Goal: Find specific page/section: Find specific page/section

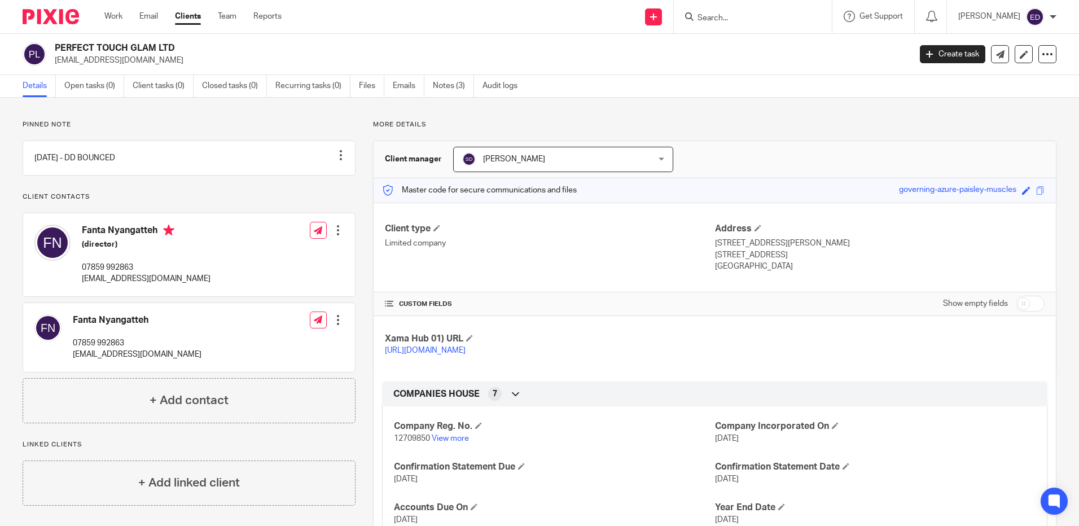
click at [737, 21] on input "Search" at bounding box center [747, 19] width 102 height 10
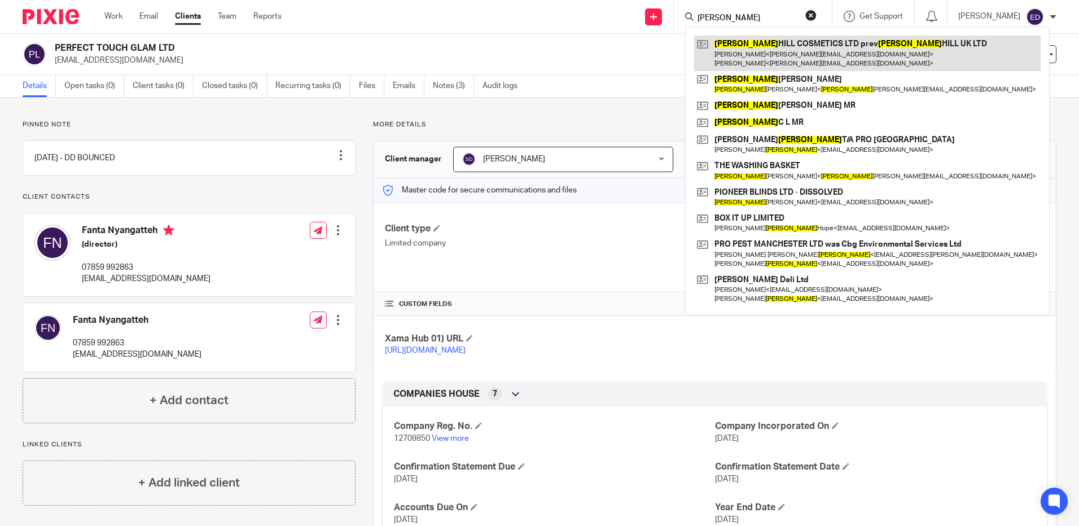
type input "graham"
click at [814, 44] on link at bounding box center [867, 53] width 347 height 35
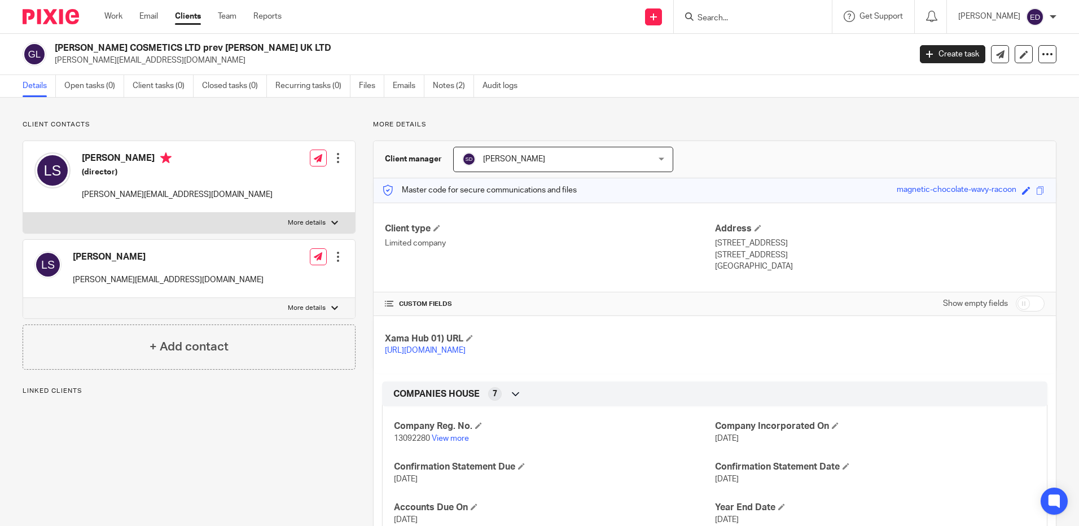
click at [181, 117] on div "Client contacts Lucas Soyka lucas@hair-solved.com Edit contact Create client fr…" at bounding box center [539, 481] width 1079 height 767
click at [290, 224] on p "More details" at bounding box center [307, 222] width 38 height 9
click at [23, 213] on input "More details" at bounding box center [23, 212] width 1 height 1
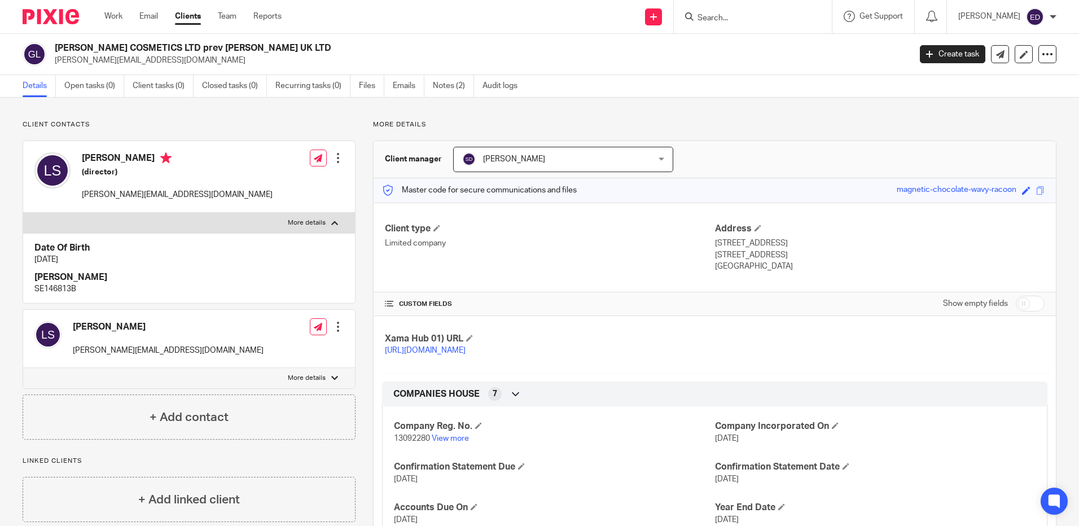
click at [302, 224] on p "More details" at bounding box center [307, 222] width 38 height 9
click at [23, 213] on input "More details" at bounding box center [23, 212] width 1 height 1
checkbox input "false"
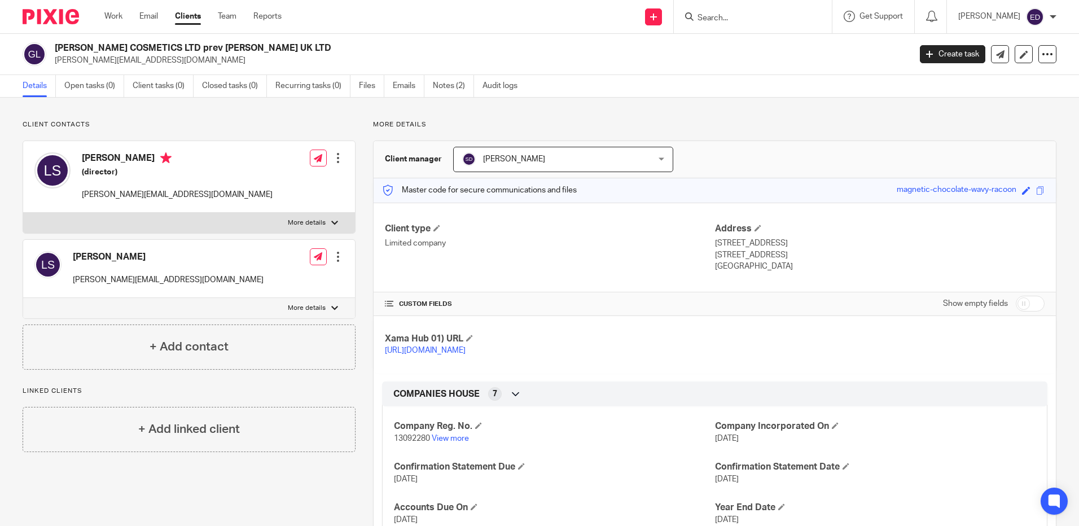
click at [306, 311] on p "More details" at bounding box center [307, 308] width 38 height 9
click at [23, 298] on input "More details" at bounding box center [23, 297] width 1 height 1
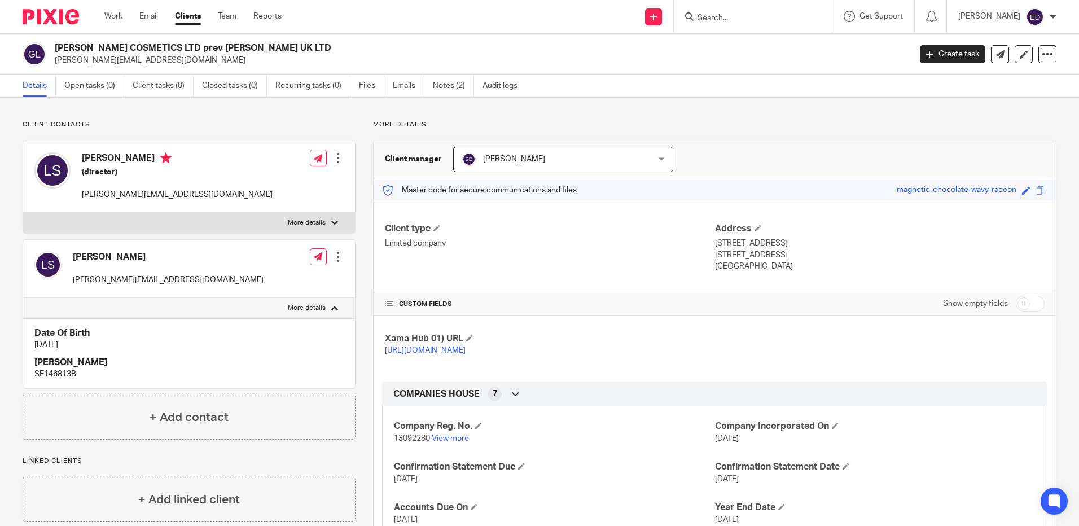
click at [306, 311] on p "More details" at bounding box center [307, 308] width 38 height 9
click at [23, 298] on input "More details" at bounding box center [23, 297] width 1 height 1
checkbox input "false"
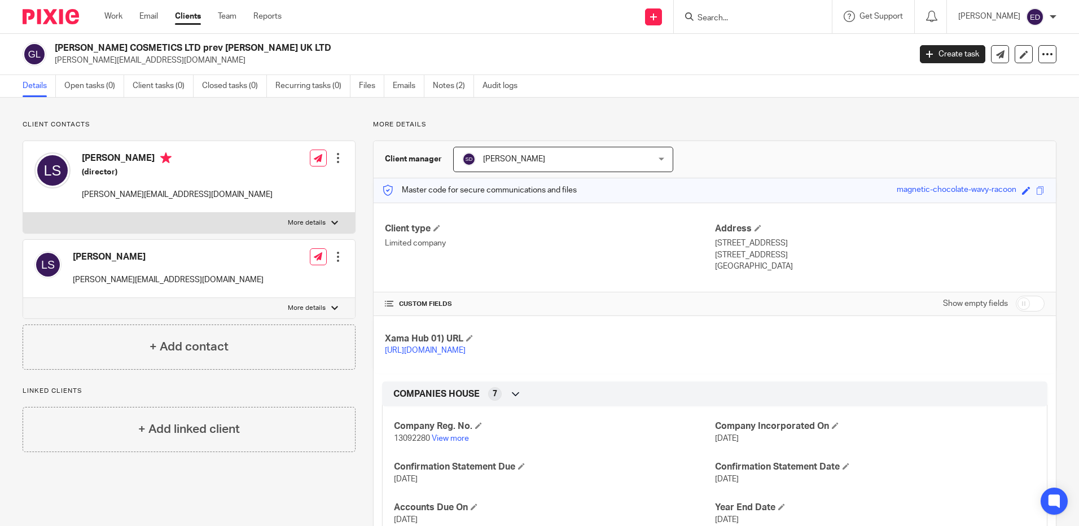
click at [744, 19] on input "Search" at bounding box center [747, 19] width 102 height 10
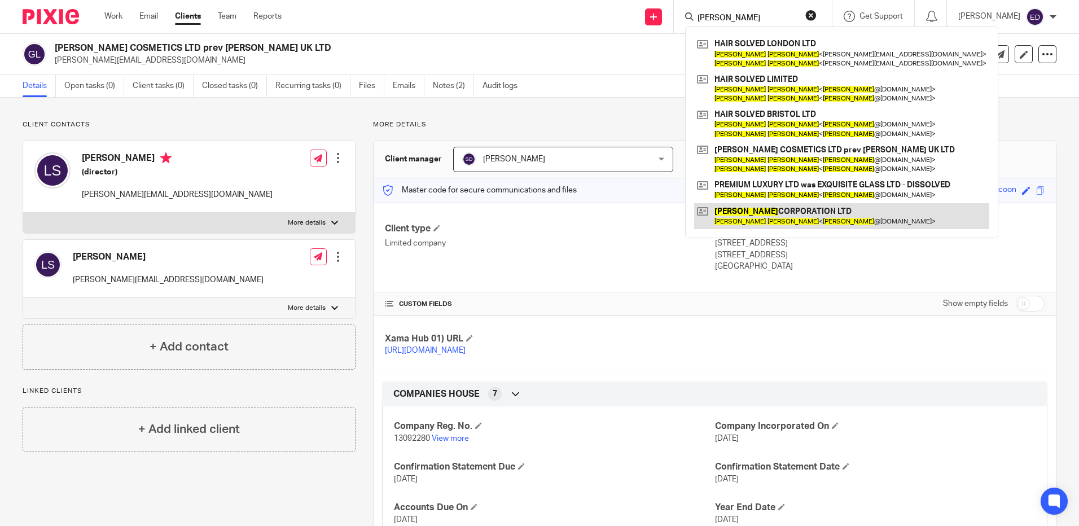
type input "[PERSON_NAME]"
click at [810, 210] on link at bounding box center [841, 216] width 295 height 26
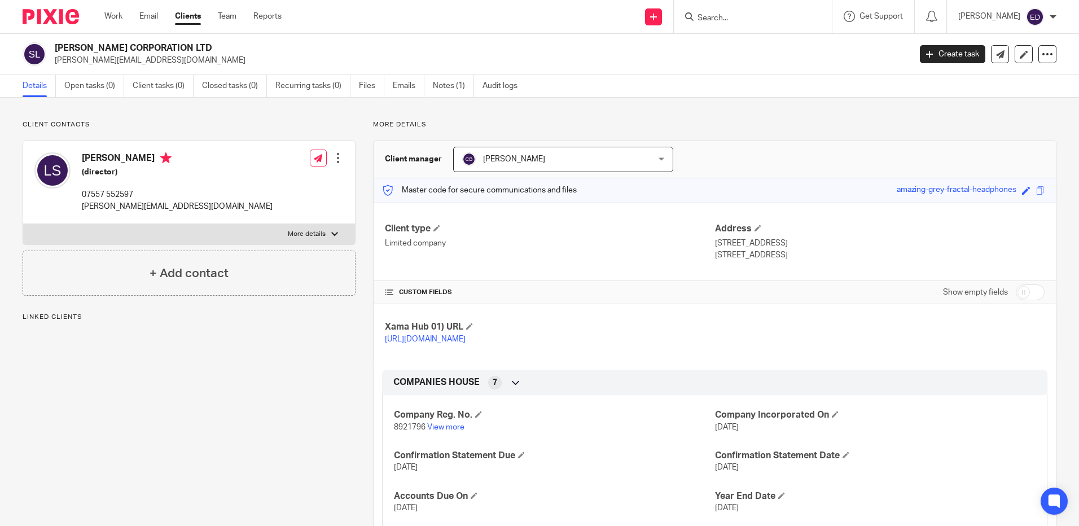
click at [189, 395] on div "Client contacts Lucas Soyka (director) 07557 552597 lucas@hair-solved.com Edit …" at bounding box center [180, 455] width 350 height 670
click at [759, 27] on div at bounding box center [753, 16] width 158 height 33
click at [754, 21] on input "Search" at bounding box center [747, 19] width 102 height 10
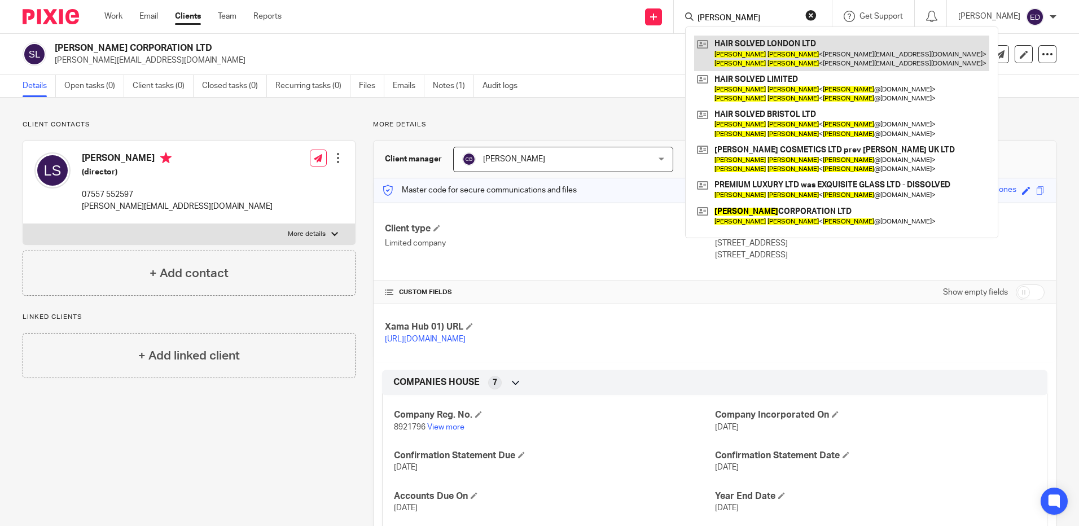
type input "[PERSON_NAME]"
click at [781, 48] on link at bounding box center [841, 53] width 295 height 35
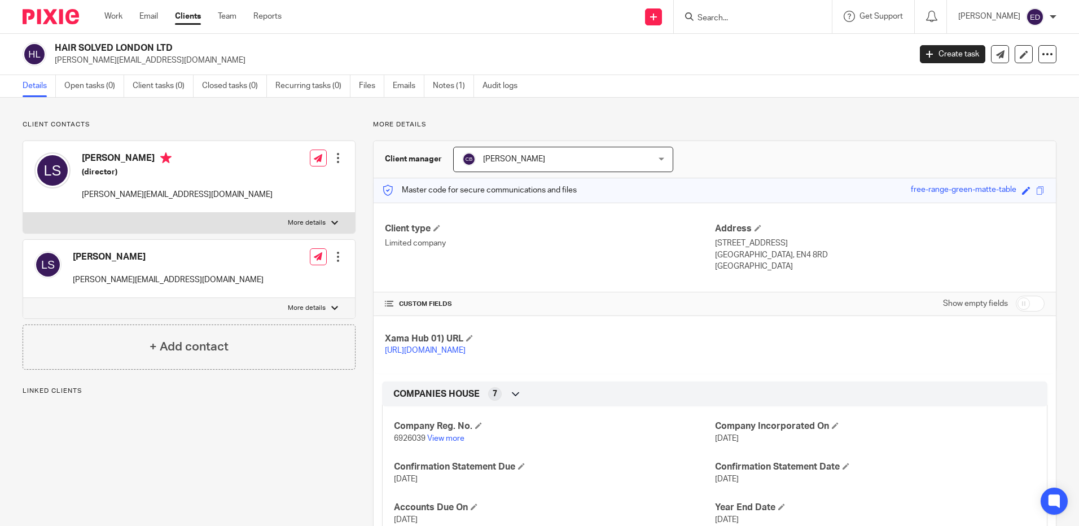
click at [293, 222] on p "More details" at bounding box center [307, 222] width 38 height 9
click at [23, 213] on input "More details" at bounding box center [23, 212] width 1 height 1
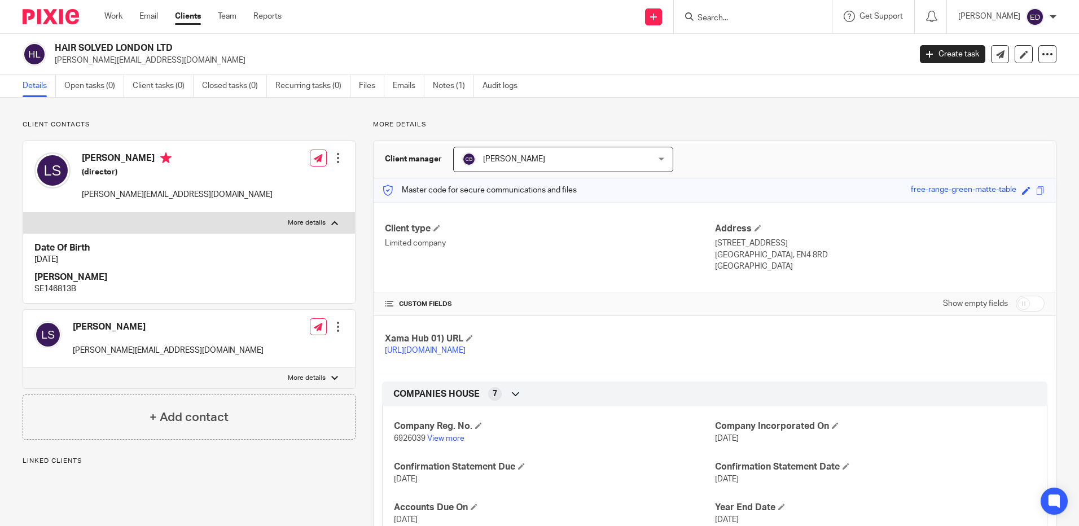
click at [294, 222] on p "More details" at bounding box center [307, 222] width 38 height 9
click at [23, 213] on input "More details" at bounding box center [23, 212] width 1 height 1
checkbox input "false"
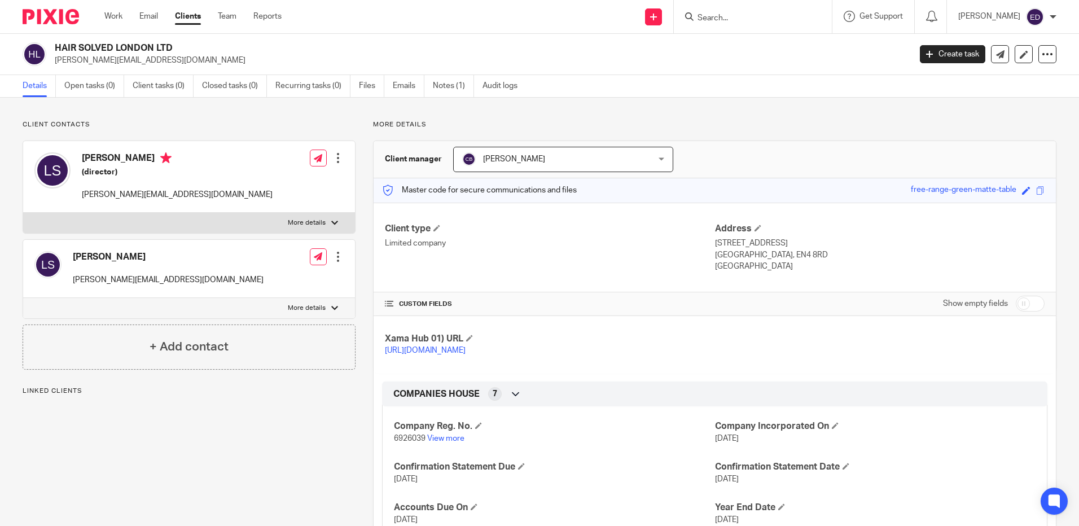
click at [736, 17] on input "Search" at bounding box center [747, 19] width 102 height 10
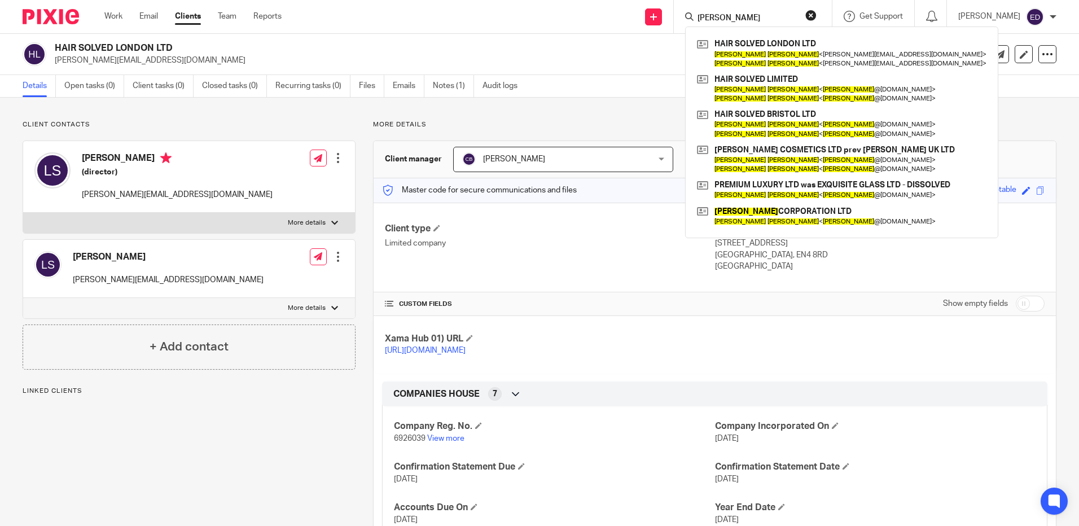
type input "[PERSON_NAME]"
click at [624, 111] on div "Client contacts [PERSON_NAME] Soyka [EMAIL_ADDRESS][DOMAIN_NAME] Edit contact C…" at bounding box center [539, 461] width 1079 height 726
